Goal: Task Accomplishment & Management: Manage account settings

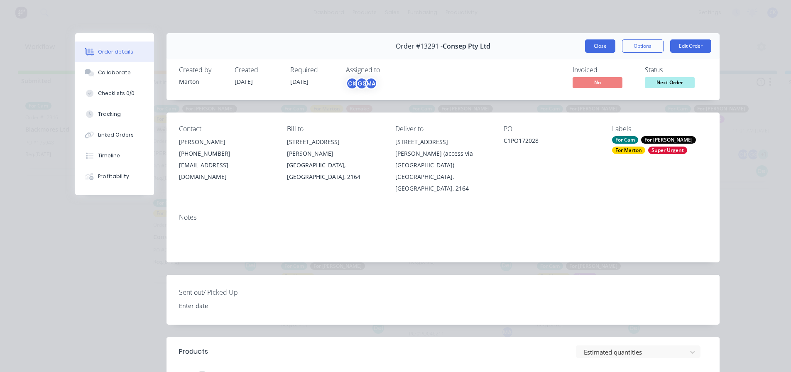
click at [599, 51] on button "Close" at bounding box center [600, 45] width 30 height 13
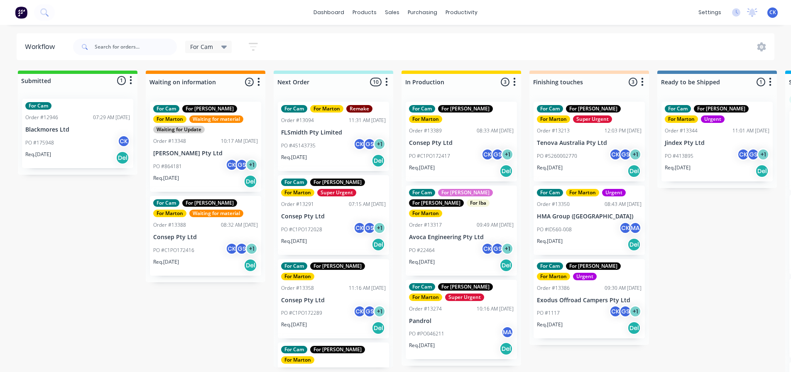
click at [90, 141] on div "PO #175948 CK" at bounding box center [77, 143] width 105 height 16
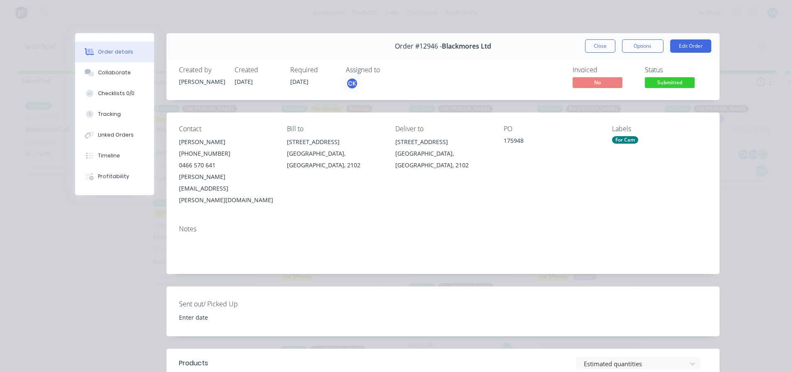
click at [595, 38] on div "Order #12946 - Blackmores Ltd Close Options Edit Order" at bounding box center [443, 46] width 553 height 26
click at [594, 46] on button "Close" at bounding box center [600, 45] width 30 height 13
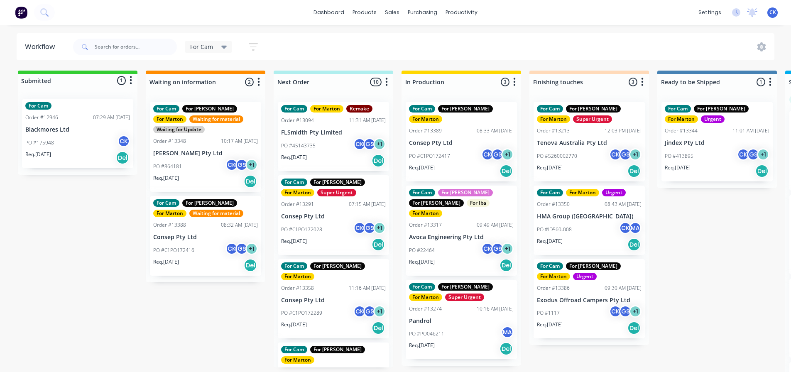
click at [308, 237] on div "PO #C1PO172028 CK GS + 1" at bounding box center [333, 230] width 105 height 16
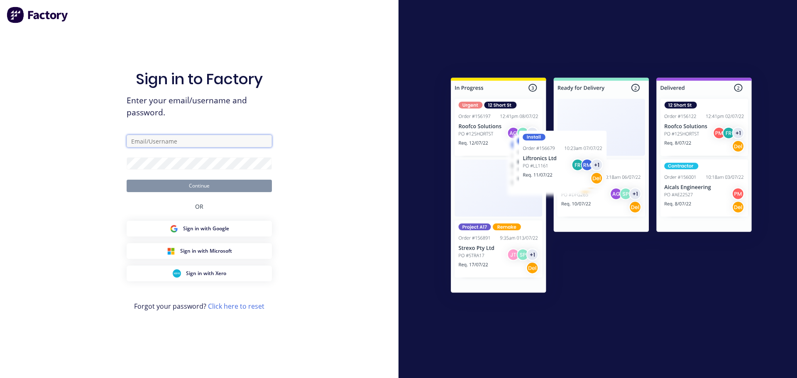
type input "[EMAIL_ADDRESS][DOMAIN_NAME]"
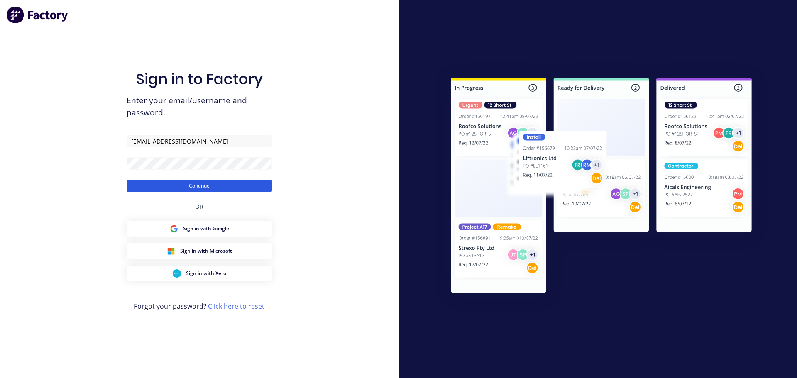
click at [191, 185] on button "Continue" at bounding box center [199, 186] width 145 height 12
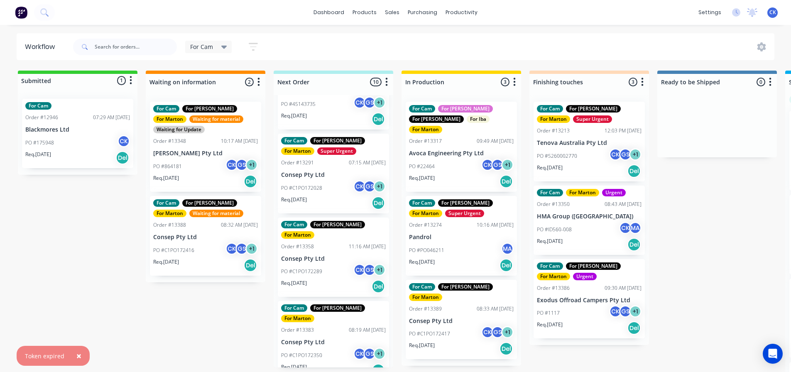
scroll to position [37, 0]
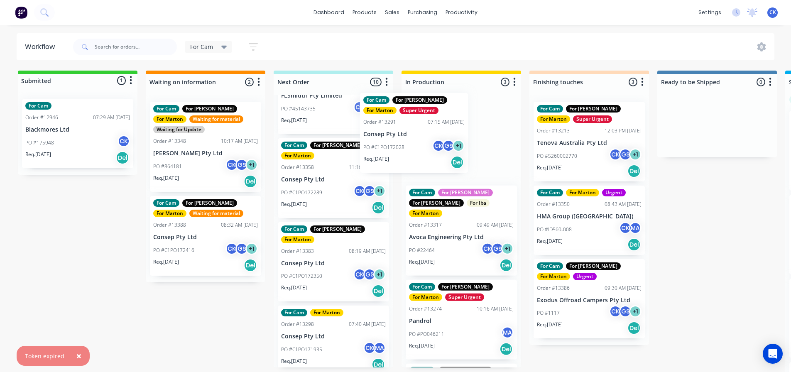
drag, startPoint x: 314, startPoint y: 195, endPoint x: 401, endPoint y: 152, distance: 96.7
click at [401, 152] on div "Submitted 1 Status colour #32CD32 hex #32CD32 Save Cancel Summaries Total order…" at bounding box center [566, 224] width 1144 height 306
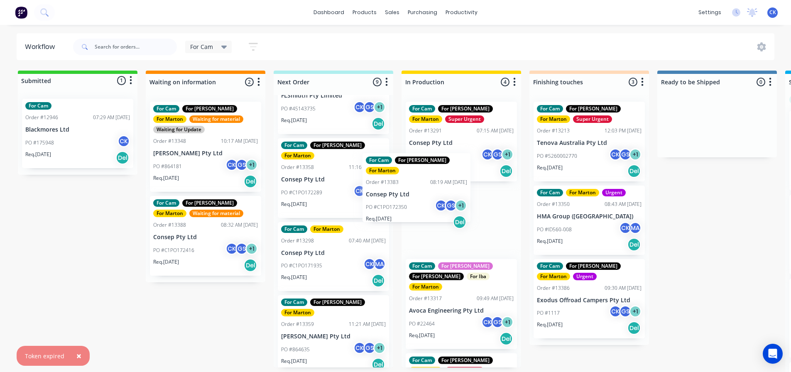
drag, startPoint x: 384, startPoint y: 211, endPoint x: 399, endPoint y: 193, distance: 22.7
click at [399, 193] on div "Submitted 1 Status colour #32CD32 hex #32CD32 Save Cancel Summaries Total order…" at bounding box center [566, 224] width 1144 height 306
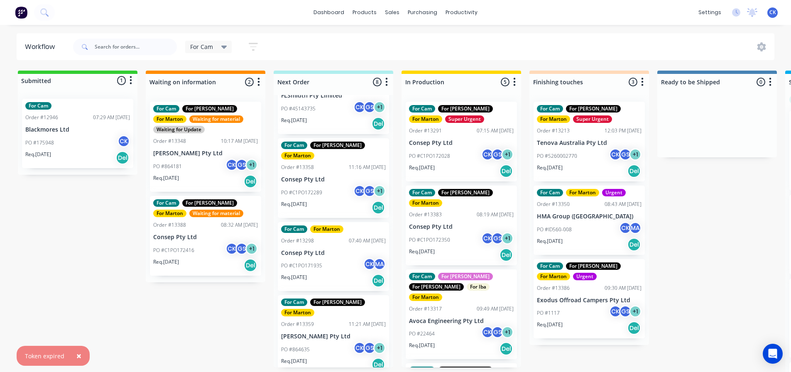
click at [448, 167] on div "Req. [DATE] Del" at bounding box center [461, 171] width 105 height 14
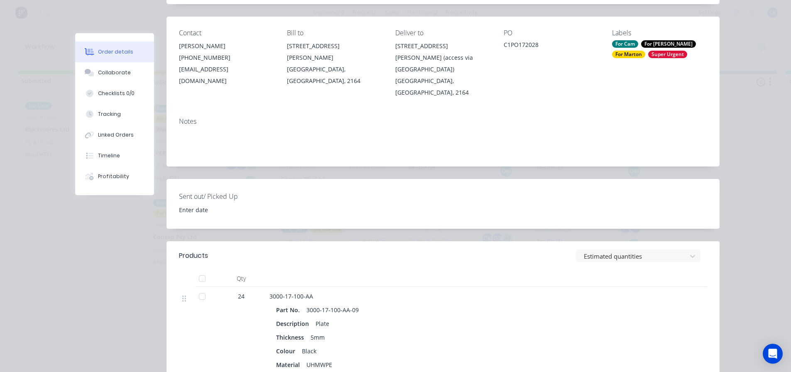
scroll to position [0, 0]
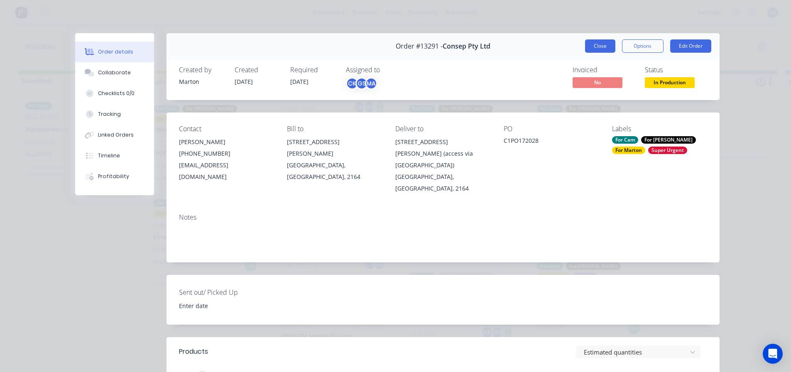
click at [593, 49] on button "Close" at bounding box center [600, 45] width 30 height 13
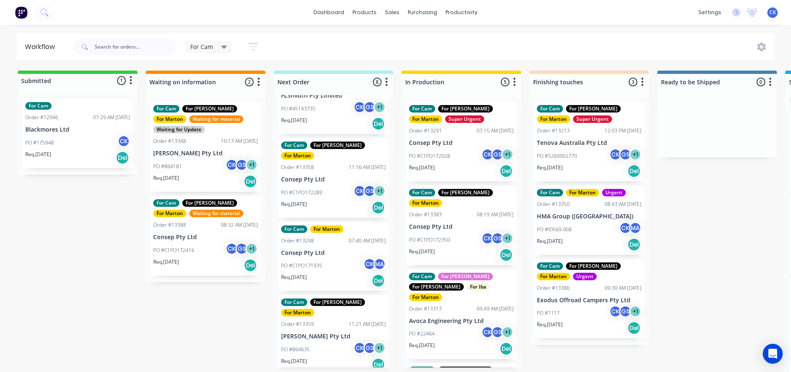
click at [460, 223] on p "Consep Pty Ltd" at bounding box center [461, 226] width 105 height 7
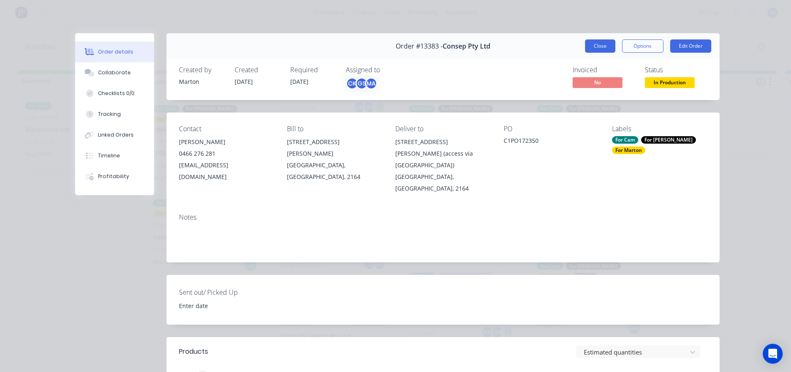
click at [594, 52] on button "Close" at bounding box center [600, 45] width 30 height 13
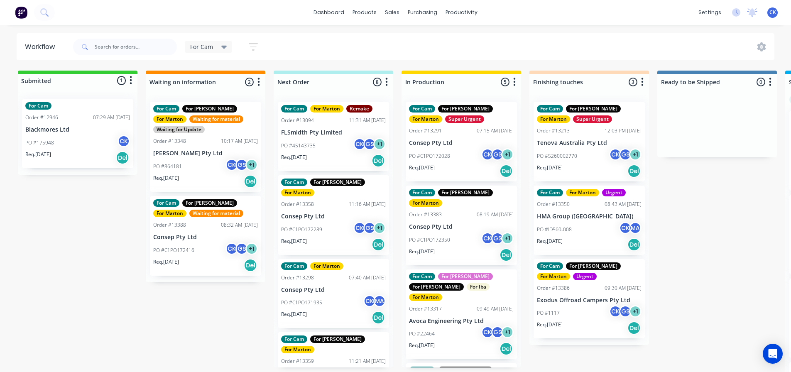
click at [337, 286] on p "Consep Pty Ltd" at bounding box center [333, 289] width 105 height 7
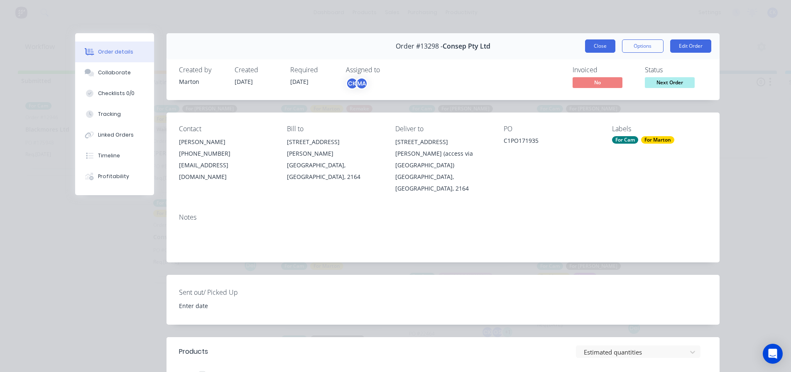
click at [610, 48] on button "Close" at bounding box center [600, 45] width 30 height 13
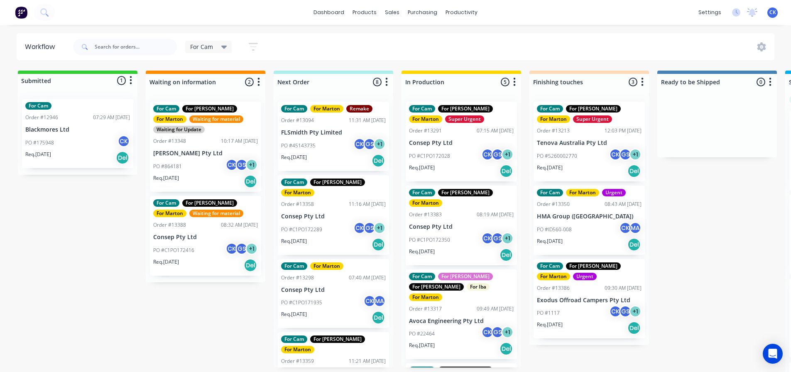
click at [316, 238] on div "Req. [DATE] Del" at bounding box center [333, 245] width 105 height 14
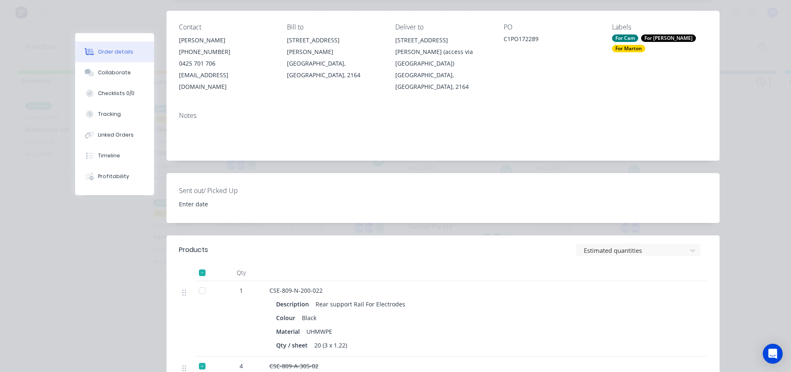
scroll to position [42, 0]
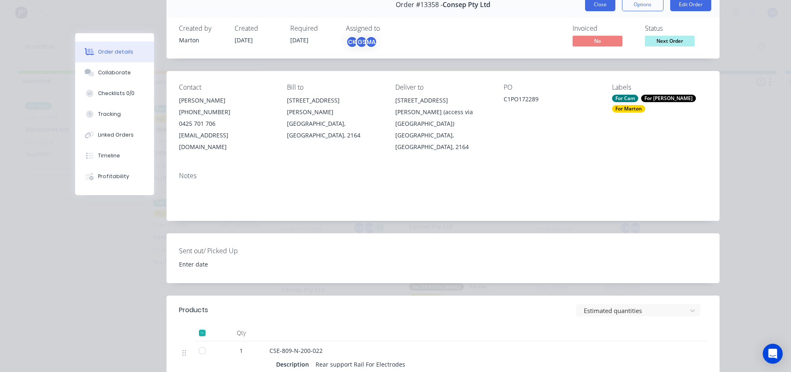
click at [591, 10] on button "Close" at bounding box center [600, 4] width 30 height 13
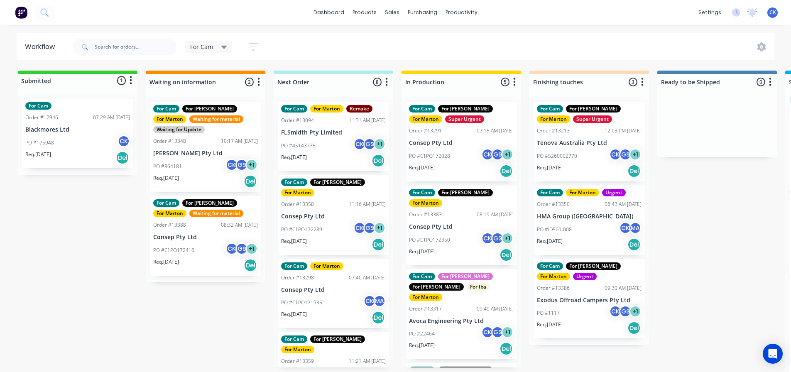
click at [322, 274] on div "For Cam For Marton Order #13298 07:40 AM [DATE] Consep Pty Ltd PO #C1PO171935 C…" at bounding box center [333, 293] width 111 height 69
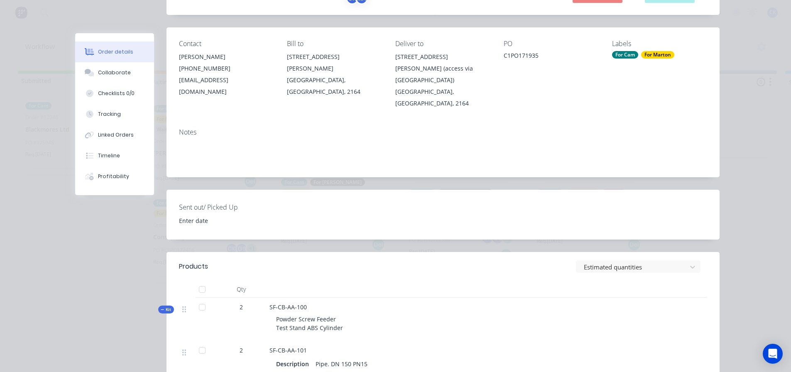
scroll to position [0, 0]
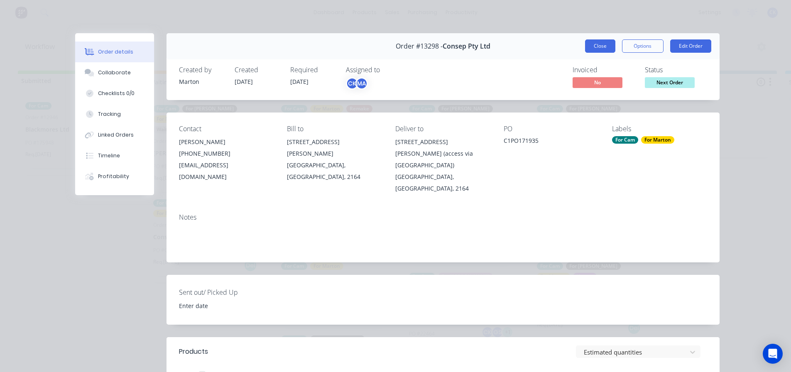
click at [596, 49] on button "Close" at bounding box center [600, 45] width 30 height 13
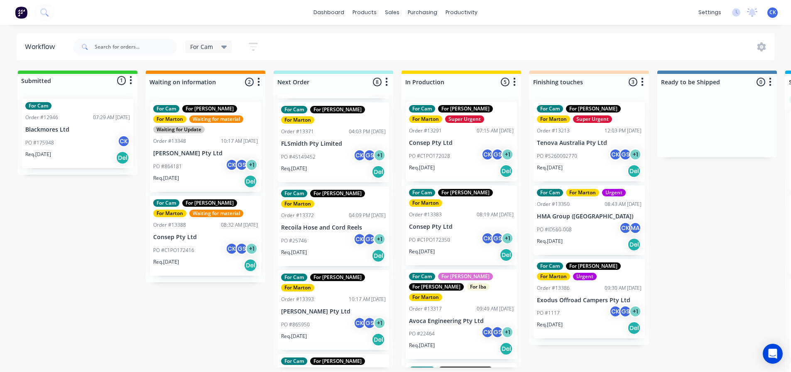
scroll to position [318, 0]
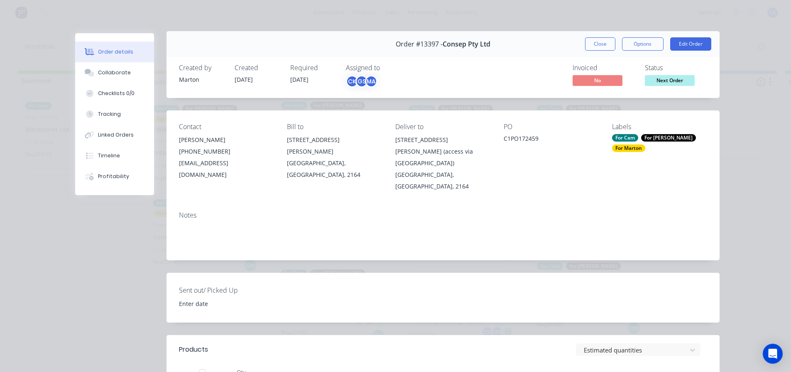
scroll to position [0, 0]
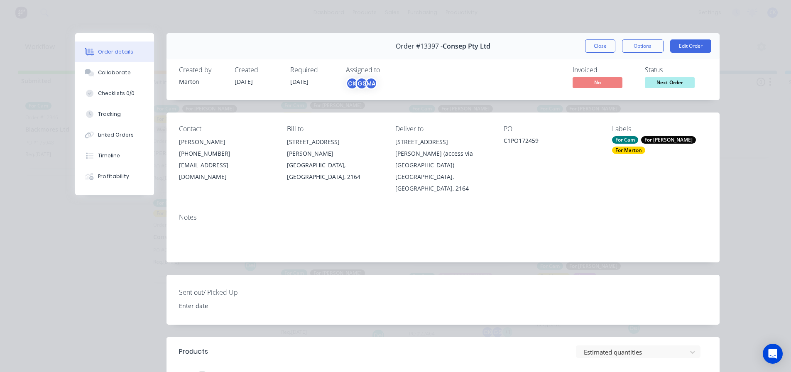
drag, startPoint x: 596, startPoint y: 44, endPoint x: 534, endPoint y: 44, distance: 61.5
click at [596, 44] on button "Close" at bounding box center [600, 45] width 30 height 13
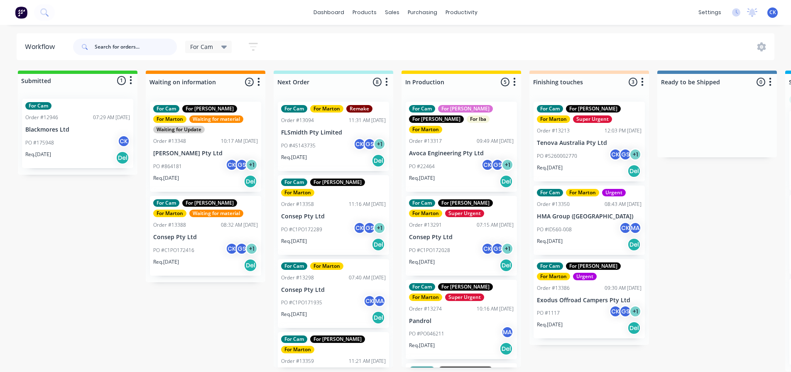
click at [148, 47] on input "text" at bounding box center [136, 47] width 82 height 17
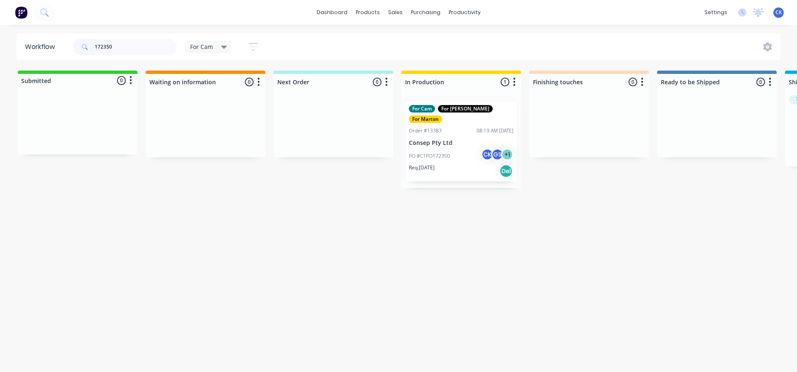
click at [436, 152] on p "PO #C1PO172350" at bounding box center [429, 155] width 41 height 7
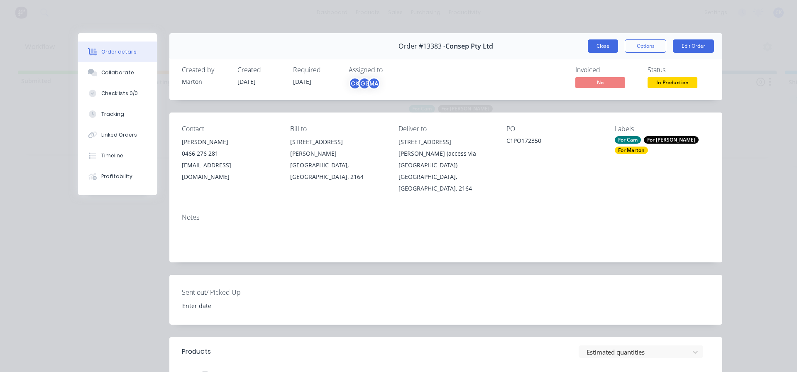
click at [605, 46] on button "Close" at bounding box center [603, 45] width 30 height 13
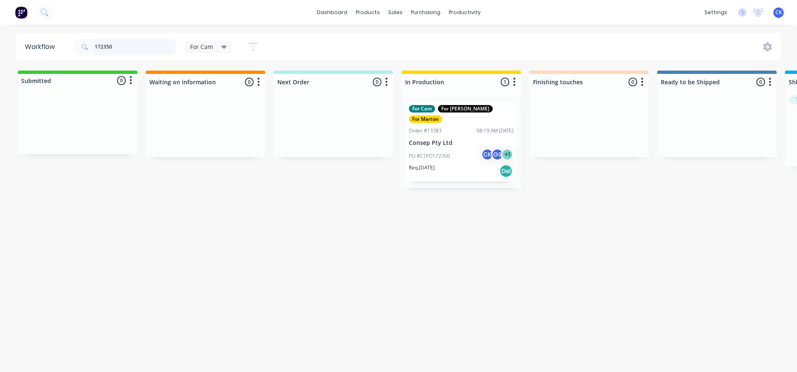
drag, startPoint x: 120, startPoint y: 48, endPoint x: 59, endPoint y: 45, distance: 61.1
click at [59, 45] on header "Workflow 172350 For Cam Save new view None edit For Cam (Default) edit For Gary…" at bounding box center [399, 46] width 764 height 27
click at [448, 153] on p "PO #C1PO172028" at bounding box center [429, 155] width 41 height 7
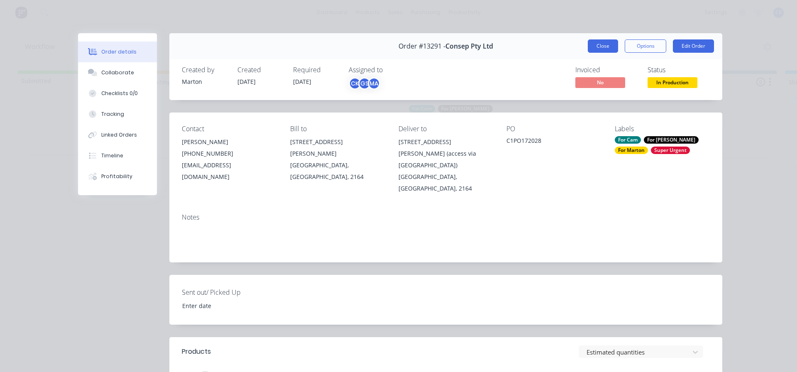
click at [608, 46] on button "Close" at bounding box center [603, 45] width 30 height 13
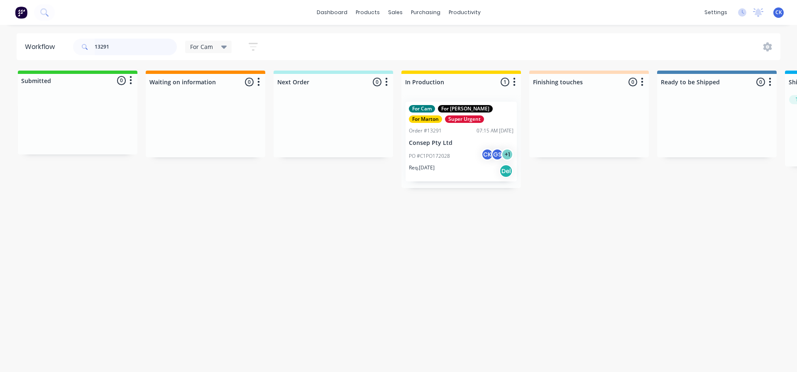
drag, startPoint x: 149, startPoint y: 49, endPoint x: 57, endPoint y: 55, distance: 92.8
click at [57, 55] on header "Workflow 13291 For Cam Save new view None edit For Cam (Default) edit For Gary …" at bounding box center [399, 46] width 764 height 27
click at [426, 156] on div "For Cam For Gary For Marton Order #13383 08:19 AM 07/10/25 Consep Pty Ltd PO #C…" at bounding box center [462, 141] width 120 height 93
click at [432, 151] on div "PO #C1PO172350 CK GS + 1" at bounding box center [461, 156] width 105 height 16
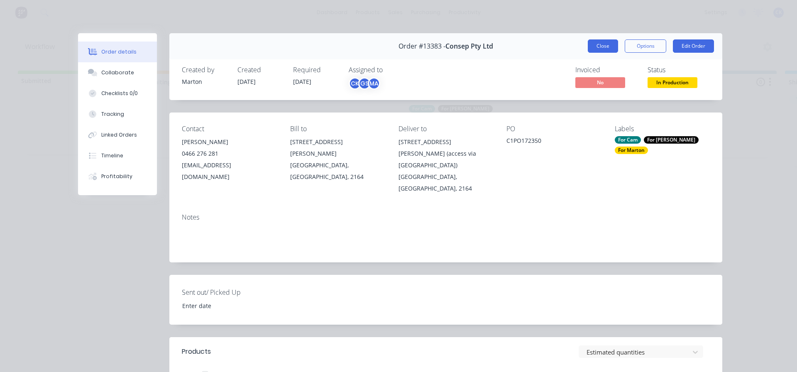
click at [606, 49] on button "Close" at bounding box center [603, 45] width 30 height 13
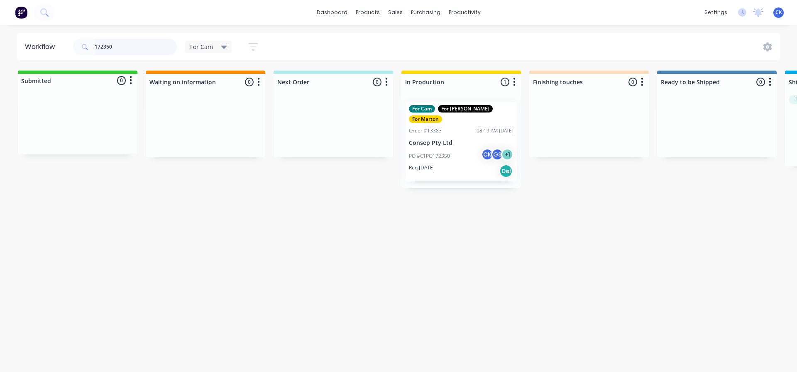
drag, startPoint x: 156, startPoint y: 44, endPoint x: 2, endPoint y: 44, distance: 154.5
click at [2, 44] on div "Workflow 172350 For Cam Save new view None edit For Cam (Default) edit For Gary…" at bounding box center [398, 46] width 797 height 27
click at [431, 149] on div "PO #C1PO172028 CK GS + 1" at bounding box center [461, 156] width 105 height 16
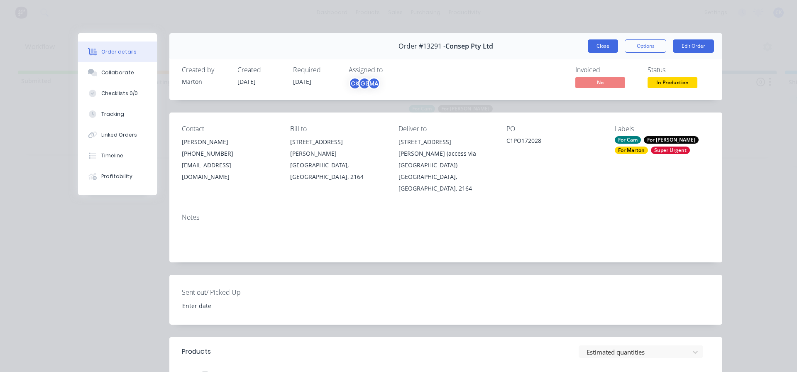
click at [594, 47] on button "Close" at bounding box center [603, 45] width 30 height 13
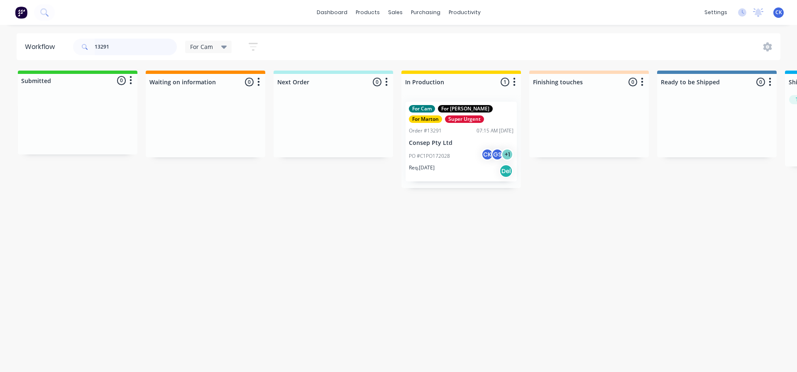
drag, startPoint x: 161, startPoint y: 49, endPoint x: 52, endPoint y: 50, distance: 108.4
click at [52, 50] on header "Workflow 13291 For Cam Save new view None edit For Cam (Default) edit For Gary …" at bounding box center [399, 46] width 764 height 27
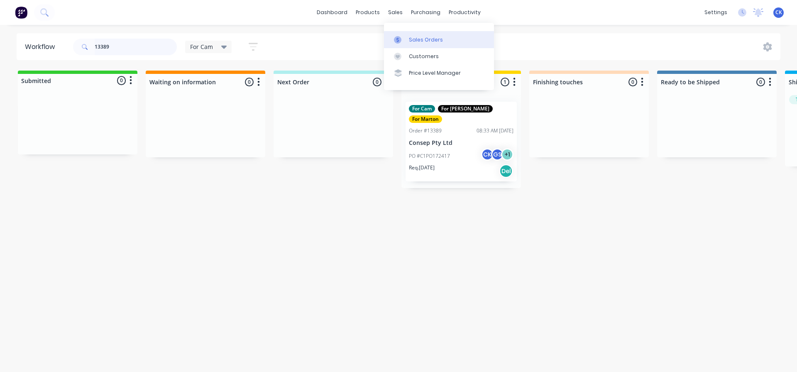
type input "13389"
click at [406, 42] on div at bounding box center [400, 39] width 12 height 7
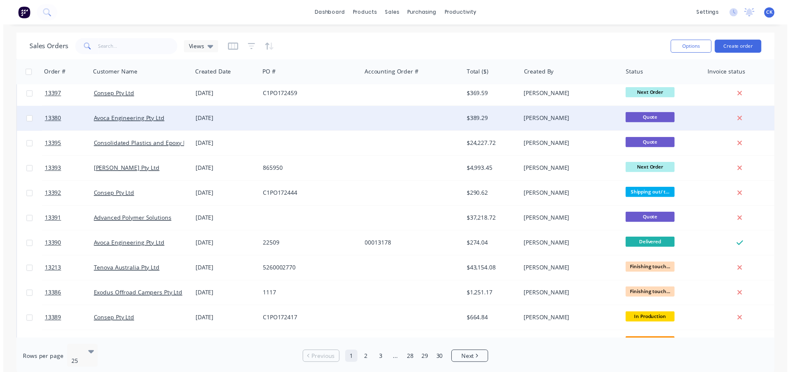
scroll to position [83, 0]
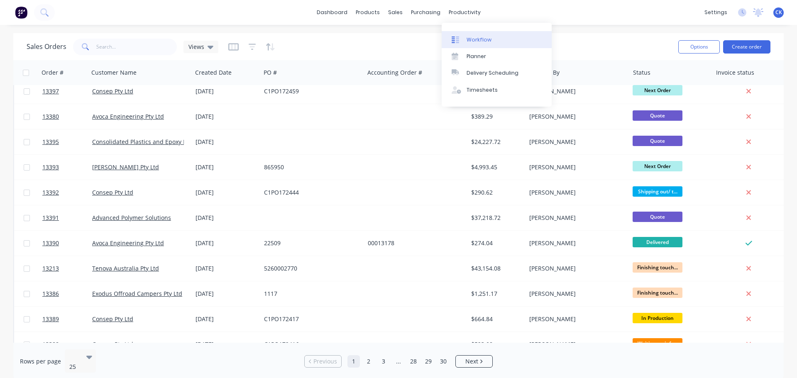
click at [456, 45] on link "Workflow" at bounding box center [497, 39] width 110 height 17
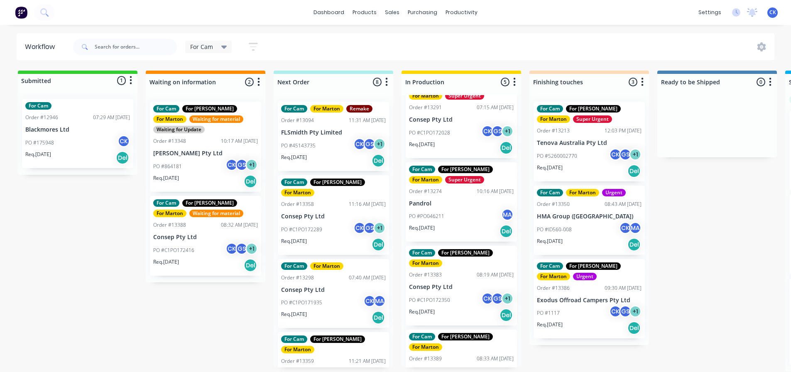
scroll to position [125, 0]
